Goal: Understand process/instructions

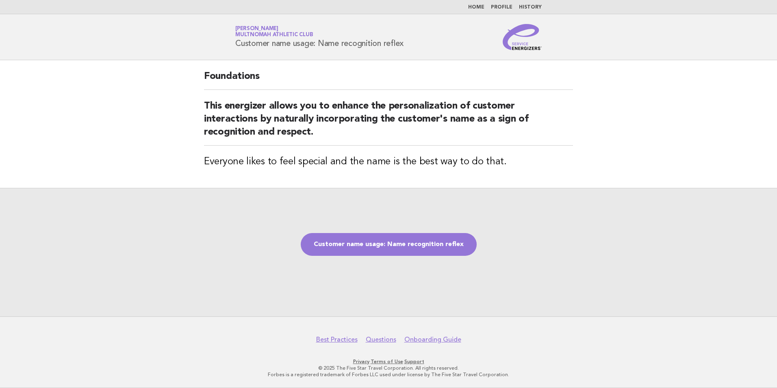
click at [450, 6] on ul "Home Profile History" at bounding box center [388, 7] width 329 height 7
click at [400, 231] on div "Customer name usage: Name recognition reflex" at bounding box center [388, 252] width 777 height 128
click at [398, 241] on link "Customer name usage: Name recognition reflex" at bounding box center [389, 244] width 176 height 23
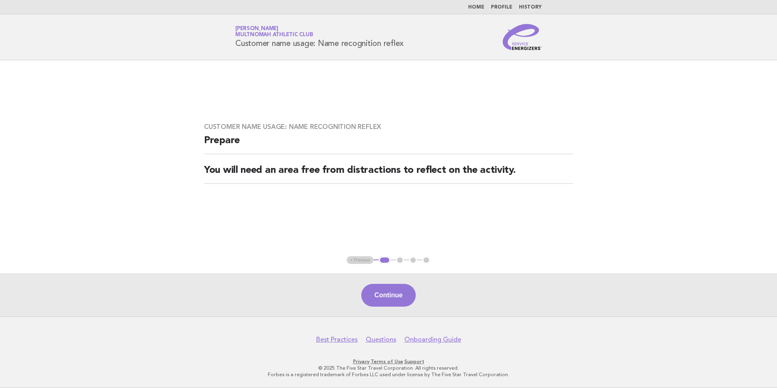
click at [391, 280] on div "Continue" at bounding box center [388, 295] width 777 height 43
click at [392, 293] on button "Continue" at bounding box center [388, 295] width 54 height 23
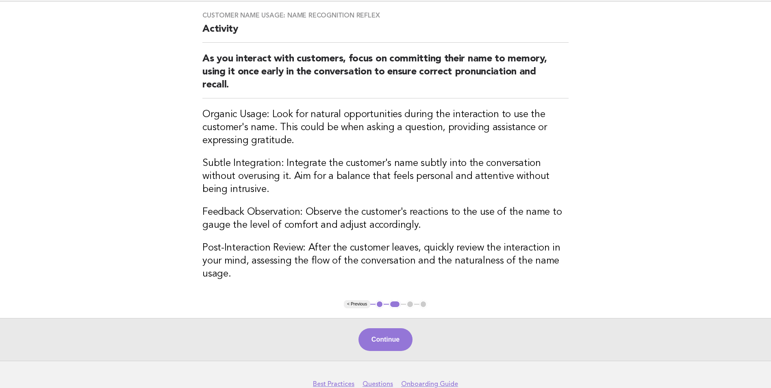
scroll to position [89, 0]
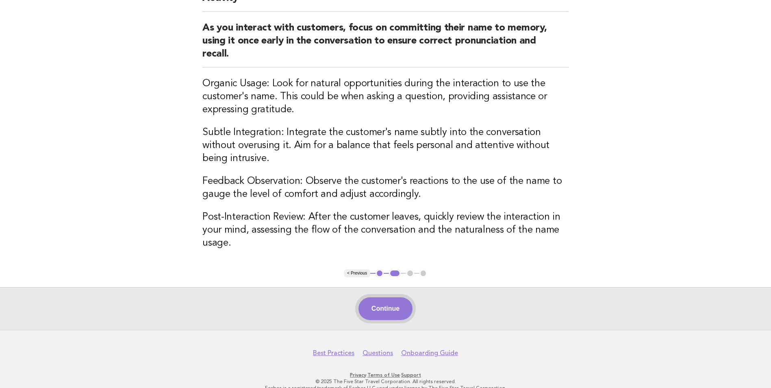
click at [405, 306] on button "Continue" at bounding box center [386, 308] width 54 height 23
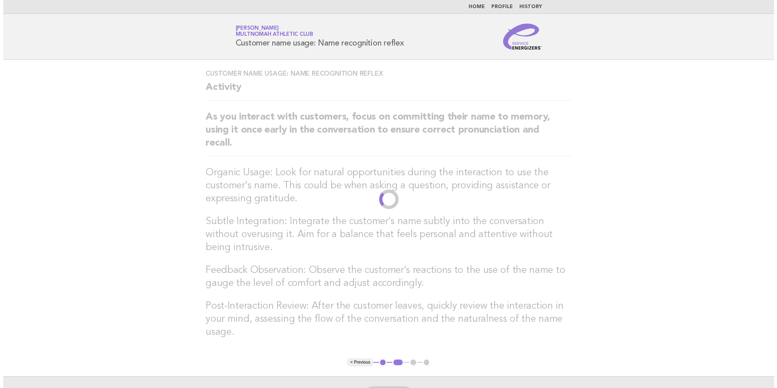
scroll to position [0, 0]
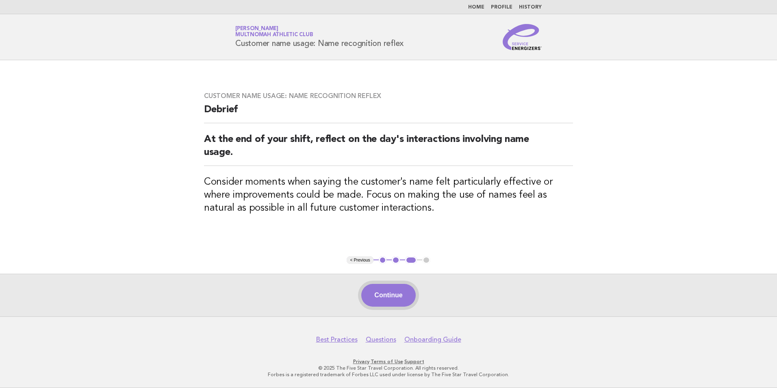
click at [399, 289] on button "Continue" at bounding box center [388, 295] width 54 height 23
